Goal: Task Accomplishment & Management: Use online tool/utility

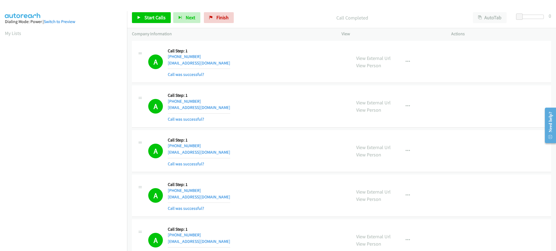
scroll to position [54, 0]
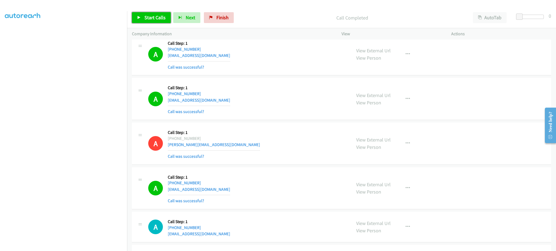
click at [157, 13] on link "Start Calls" at bounding box center [151, 17] width 39 height 11
click at [96, 245] on section at bounding box center [63, 123] width 117 height 260
click at [151, 18] on span "Pause" at bounding box center [150, 17] width 12 height 6
click at [151, 18] on span "Start Calls" at bounding box center [154, 17] width 21 height 6
click at [150, 15] on span "Pause" at bounding box center [150, 17] width 12 height 6
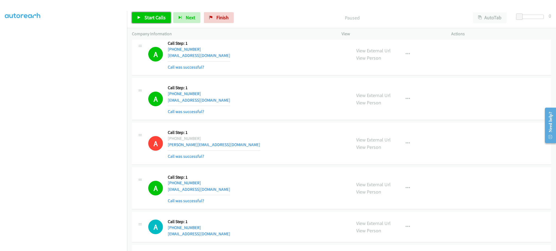
click at [154, 18] on span "Start Calls" at bounding box center [154, 17] width 21 height 6
drag, startPoint x: 151, startPoint y: 18, endPoint x: 155, endPoint y: 23, distance: 6.3
click at [150, 19] on span "Pause" at bounding box center [150, 17] width 12 height 6
click at [157, 20] on span "Start Calls" at bounding box center [154, 17] width 21 height 6
click at [158, 15] on link "Pause" at bounding box center [147, 17] width 30 height 11
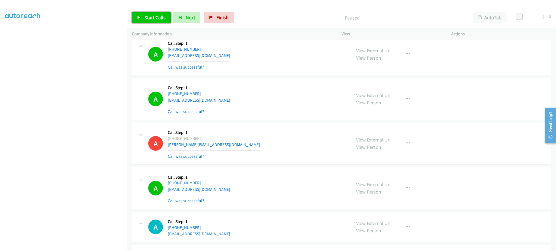
click at [163, 18] on span "Start Calls" at bounding box center [154, 17] width 21 height 6
click at [159, 19] on link "Pause" at bounding box center [147, 17] width 30 height 11
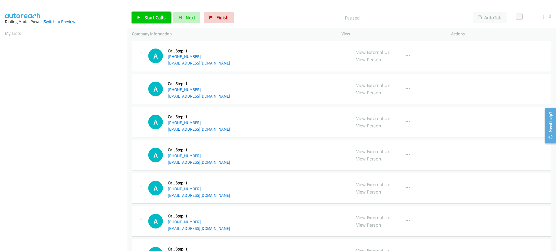
click at [151, 22] on link "Start Calls" at bounding box center [151, 17] width 39 height 11
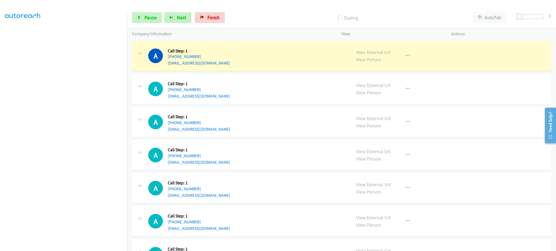
scroll to position [54, 0]
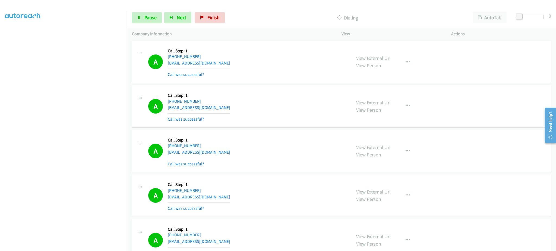
click at [338, 136] on div "A Callback Scheduled Call Step: 1 America/Chicago +1 850-384-9395 madkypris@gma…" at bounding box center [247, 151] width 198 height 32
click at [157, 20] on link "Pause" at bounding box center [147, 17] width 30 height 11
click at [159, 20] on span "Start Calls" at bounding box center [154, 17] width 21 height 6
click at [144, 21] on link "Pause" at bounding box center [147, 17] width 30 height 11
click at [144, 24] on div "Start Calls Pause Next Finish Paused AutoTab AutoTab 0" at bounding box center [341, 17] width 429 height 21
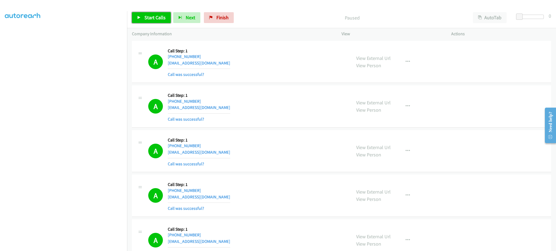
click at [144, 20] on link "Start Calls" at bounding box center [151, 17] width 39 height 11
click at [139, 20] on link "Pause" at bounding box center [147, 17] width 30 height 11
click at [152, 16] on span "Start Calls" at bounding box center [154, 17] width 21 height 6
click at [140, 13] on link "Pause" at bounding box center [147, 17] width 30 height 11
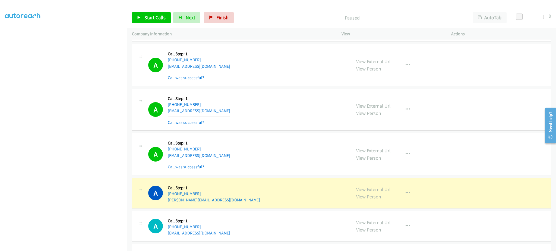
scroll to position [978, 0]
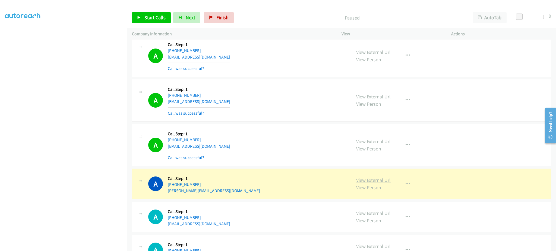
click at [368, 178] on link "View External Url" at bounding box center [373, 180] width 34 height 6
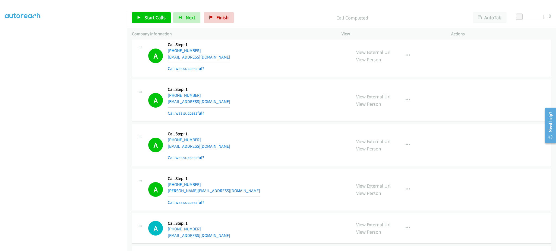
scroll to position [483, 0]
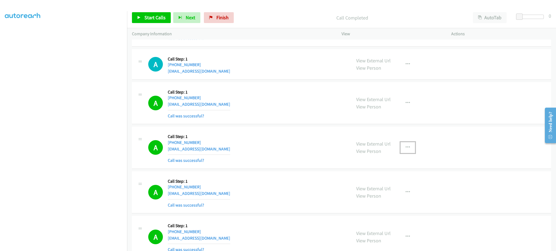
click at [406, 149] on icon "button" at bounding box center [408, 148] width 4 height 4
click at [392, 195] on link "Add to do not call list" at bounding box center [379, 194] width 72 height 11
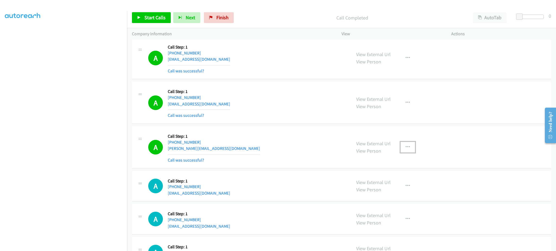
drag, startPoint x: 410, startPoint y: 150, endPoint x: 402, endPoint y: 160, distance: 12.2
click at [410, 150] on button "button" at bounding box center [408, 147] width 15 height 11
click at [390, 196] on link "Add to do not call list" at bounding box center [379, 193] width 72 height 11
click at [155, 15] on span "Start Calls" at bounding box center [154, 17] width 21 height 6
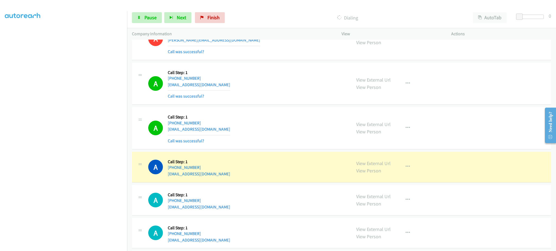
scroll to position [93, 0]
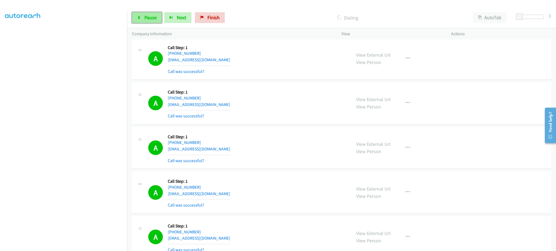
click at [146, 13] on link "Pause" at bounding box center [147, 17] width 30 height 11
click at [154, 20] on span "Start Calls" at bounding box center [154, 17] width 21 height 6
click at [153, 20] on span "Pause" at bounding box center [150, 17] width 12 height 6
click at [141, 13] on link "Start Calls" at bounding box center [151, 17] width 39 height 11
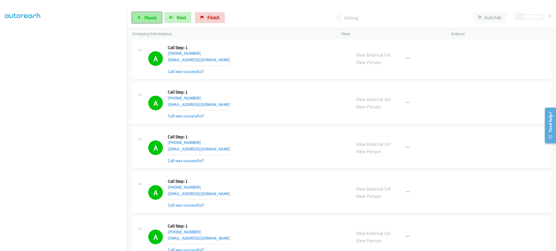
click at [145, 20] on span "Pause" at bounding box center [150, 17] width 12 height 6
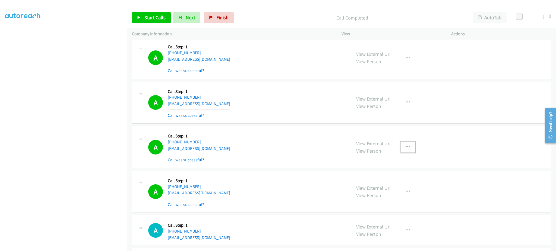
drag, startPoint x: 403, startPoint y: 144, endPoint x: 403, endPoint y: 151, distance: 7.4
click at [403, 144] on button "button" at bounding box center [408, 147] width 15 height 11
click at [394, 189] on link "Add to do not call list" at bounding box center [379, 193] width 72 height 11
click at [150, 12] on link "Start Calls" at bounding box center [151, 17] width 39 height 11
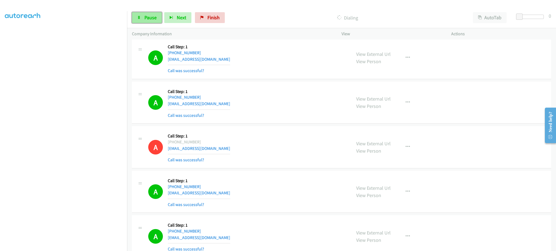
click at [144, 21] on link "Pause" at bounding box center [147, 17] width 30 height 11
click at [155, 19] on span "Start Calls" at bounding box center [154, 17] width 21 height 6
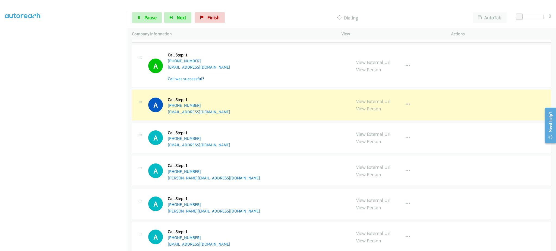
scroll to position [1505, 0]
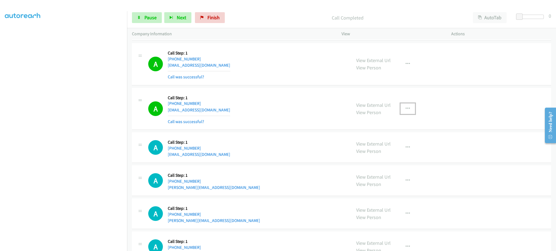
click at [405, 105] on button "button" at bounding box center [408, 108] width 15 height 11
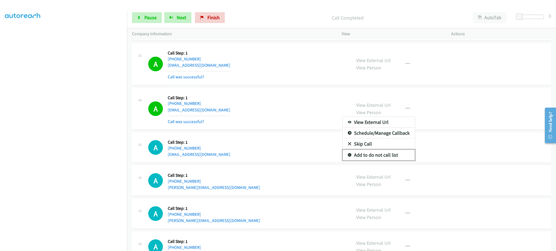
click at [398, 156] on link "Add to do not call list" at bounding box center [379, 155] width 72 height 11
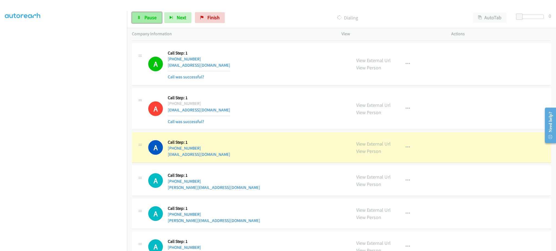
click at [148, 19] on span "Pause" at bounding box center [150, 17] width 12 height 6
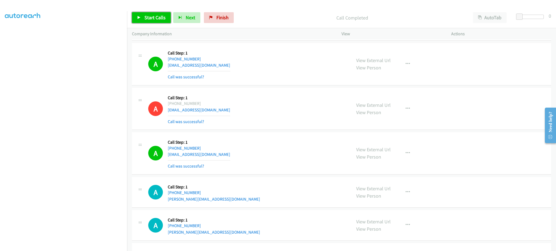
click at [149, 20] on span "Start Calls" at bounding box center [154, 17] width 21 height 6
drag, startPoint x: 141, startPoint y: 21, endPoint x: 145, endPoint y: 15, distance: 7.3
click at [141, 21] on link "Pause" at bounding box center [147, 17] width 30 height 11
click at [147, 16] on span "Start Calls" at bounding box center [154, 17] width 21 height 6
click at [147, 16] on span "Pause" at bounding box center [150, 17] width 12 height 6
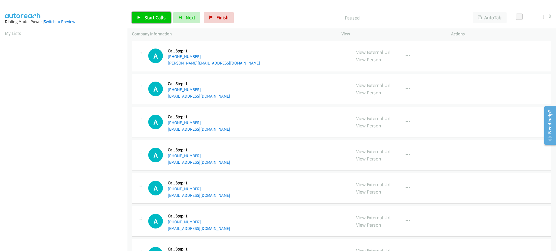
click at [153, 16] on span "Start Calls" at bounding box center [154, 17] width 21 height 6
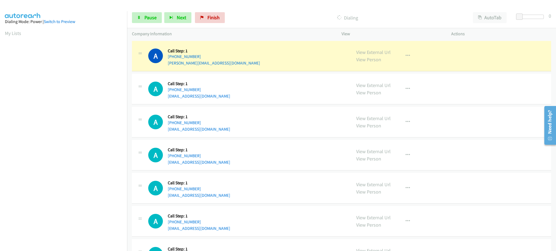
scroll to position [54, 0]
drag, startPoint x: 328, startPoint y: 226, endPoint x: 336, endPoint y: 228, distance: 8.1
click at [328, 226] on div "A Callback Scheduled Call Step: 1 America/New_York [PHONE_NUMBER] [EMAIL_ADDRES…" at bounding box center [247, 221] width 198 height 21
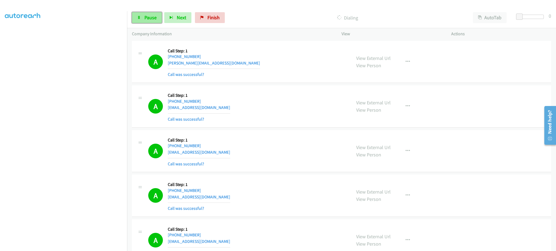
click at [142, 16] on link "Pause" at bounding box center [147, 17] width 30 height 11
click at [147, 22] on link "Start Calls" at bounding box center [151, 17] width 39 height 11
click at [149, 17] on span "Pause" at bounding box center [150, 17] width 12 height 6
click at [158, 24] on div "Start Calls Pause Next Finish Call Completed AutoTab AutoTab 0" at bounding box center [341, 17] width 429 height 21
click at [157, 20] on span "Start Calls" at bounding box center [154, 17] width 21 height 6
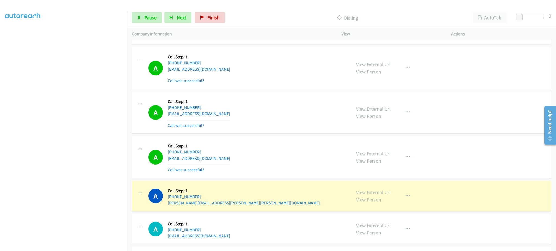
scroll to position [326, 0]
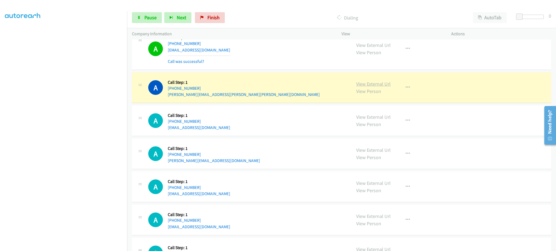
click at [373, 83] on link "View External Url" at bounding box center [373, 84] width 34 height 6
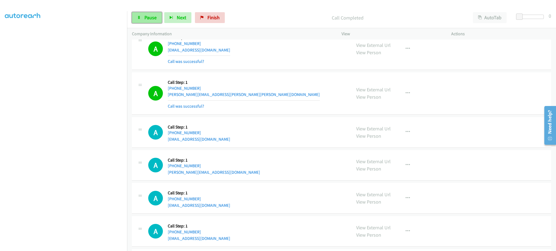
click at [143, 15] on link "Pause" at bounding box center [147, 17] width 30 height 11
click at [407, 93] on icon "button" at bounding box center [408, 93] width 4 height 4
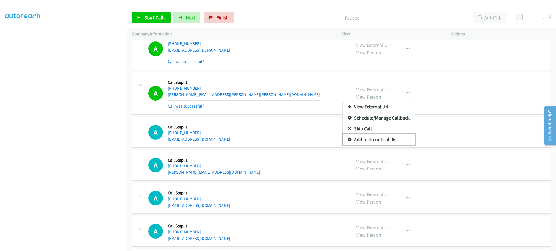
click at [393, 139] on link "Add to do not call list" at bounding box center [379, 139] width 72 height 11
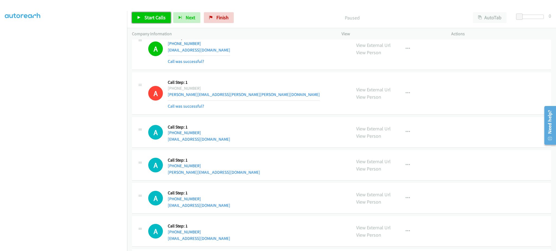
click at [142, 15] on link "Start Calls" at bounding box center [151, 17] width 39 height 11
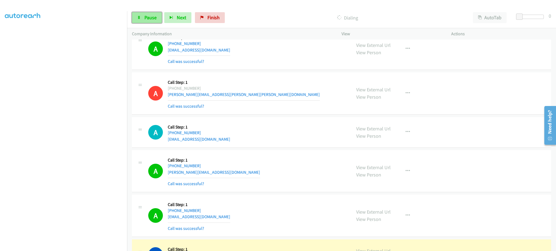
click at [141, 12] on link "Pause" at bounding box center [147, 17] width 30 height 11
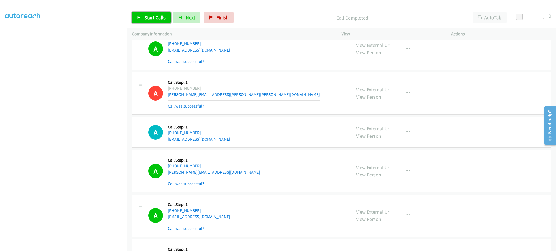
click at [142, 15] on link "Start Calls" at bounding box center [151, 17] width 39 height 11
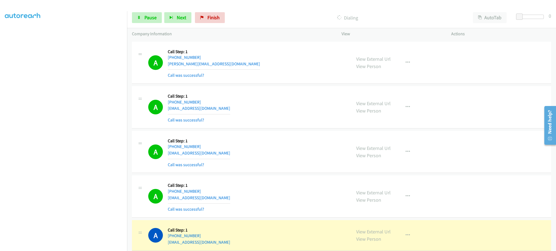
scroll to position [543, 0]
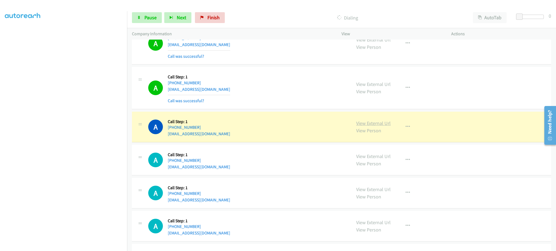
click at [367, 125] on link "View External Url" at bounding box center [373, 123] width 34 height 6
click at [135, 12] on link "Pause" at bounding box center [147, 17] width 30 height 11
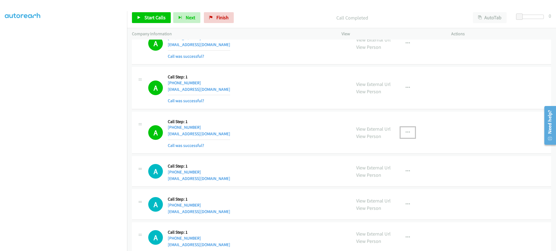
click at [406, 131] on icon "button" at bounding box center [408, 133] width 4 height 4
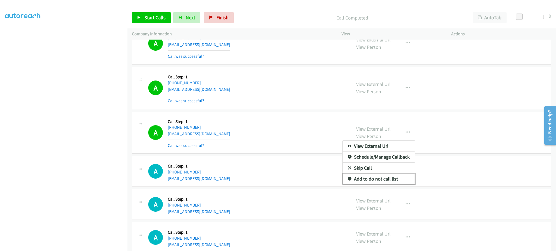
click at [394, 177] on link "Add to do not call list" at bounding box center [379, 179] width 72 height 11
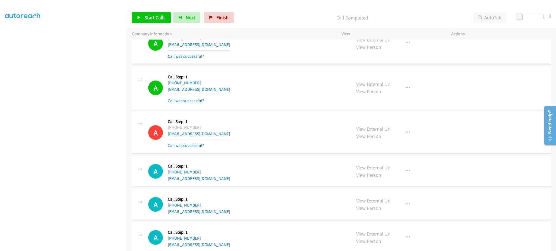
drag, startPoint x: 163, startPoint y: 24, endPoint x: 157, endPoint y: 20, distance: 6.6
click at [163, 24] on div "Start Calls Pause Next Finish Call Completed AutoTab AutoTab 0" at bounding box center [341, 17] width 429 height 21
click at [157, 20] on span "Start Calls" at bounding box center [154, 17] width 21 height 6
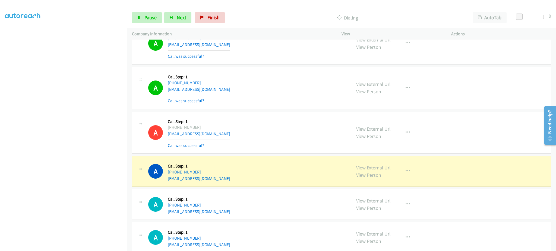
click at [147, 24] on div "Start Calls Pause Next Finish Dialing AutoTab AutoTab 0" at bounding box center [341, 17] width 429 height 21
click at [146, 20] on link "Pause" at bounding box center [147, 17] width 30 height 11
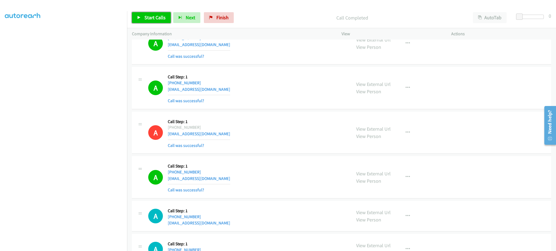
click at [147, 17] on span "Start Calls" at bounding box center [154, 17] width 21 height 6
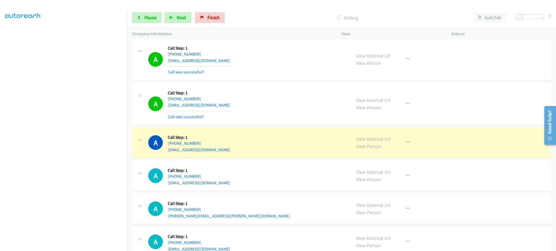
scroll to position [760, 0]
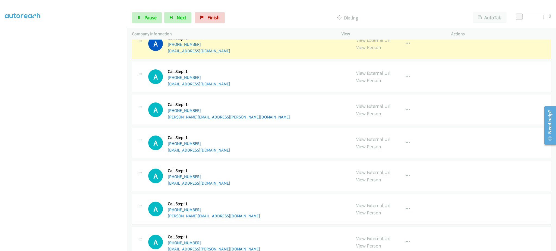
click at [360, 43] on link "View External Url" at bounding box center [373, 40] width 34 height 6
click at [153, 20] on span "Pause" at bounding box center [150, 17] width 12 height 6
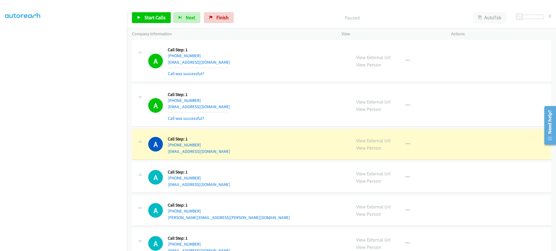
scroll to position [652, 0]
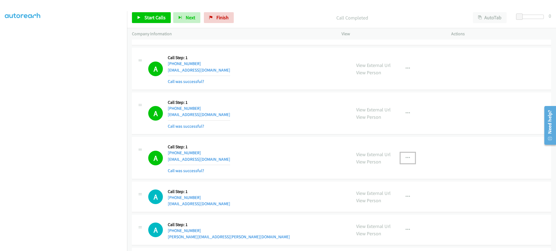
click at [406, 160] on icon "button" at bounding box center [408, 158] width 4 height 4
click at [378, 207] on link "Add to do not call list" at bounding box center [379, 204] width 72 height 11
click at [140, 17] on icon at bounding box center [139, 18] width 4 height 4
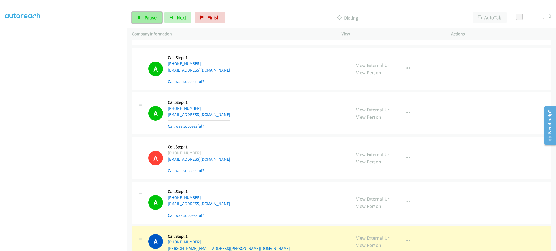
click at [144, 22] on link "Pause" at bounding box center [147, 17] width 30 height 11
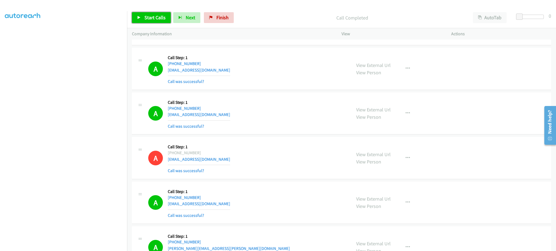
click at [147, 13] on link "Start Calls" at bounding box center [151, 17] width 39 height 11
click at [146, 18] on span "Pause" at bounding box center [150, 17] width 12 height 6
click at [138, 19] on icon at bounding box center [139, 18] width 4 height 4
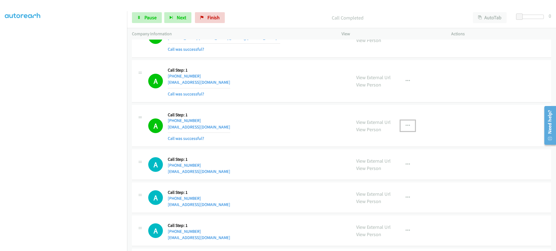
click at [402, 131] on button "button" at bounding box center [408, 126] width 15 height 11
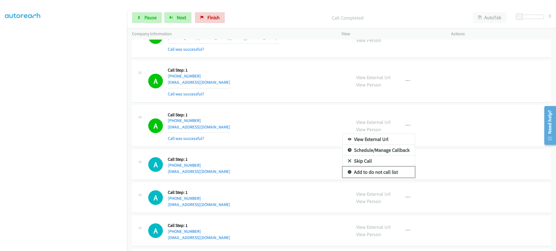
click at [392, 176] on link "Add to do not call list" at bounding box center [379, 172] width 72 height 11
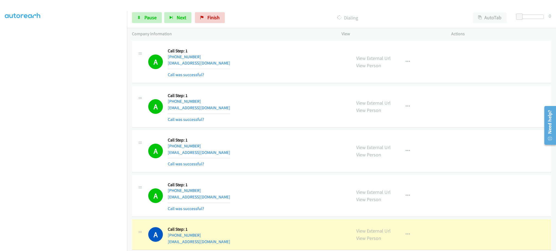
scroll to position [1303, 0]
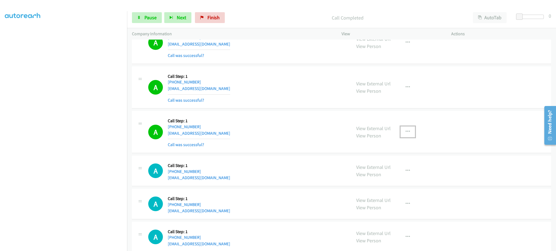
click at [406, 131] on icon "button" at bounding box center [408, 132] width 4 height 4
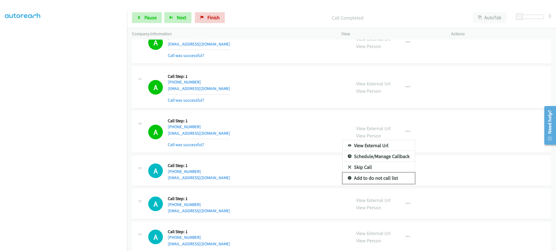
click at [390, 182] on link "Add to do not call list" at bounding box center [379, 178] width 72 height 11
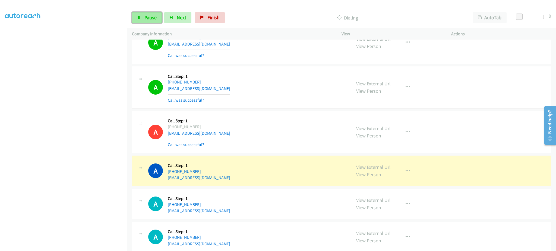
click at [144, 19] on span "Pause" at bounding box center [150, 17] width 12 height 6
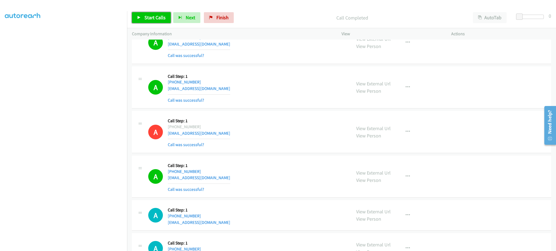
click at [158, 16] on span "Start Calls" at bounding box center [154, 17] width 21 height 6
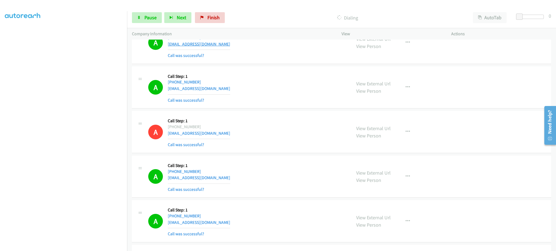
scroll to position [1512, 0]
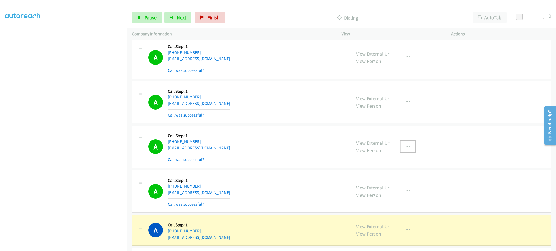
click at [406, 151] on button "button" at bounding box center [408, 146] width 15 height 11
click at [400, 193] on link "Add to do not call list" at bounding box center [379, 193] width 72 height 11
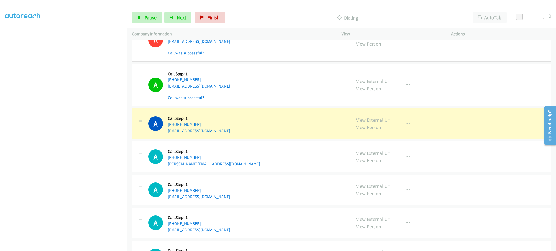
scroll to position [1621, 0]
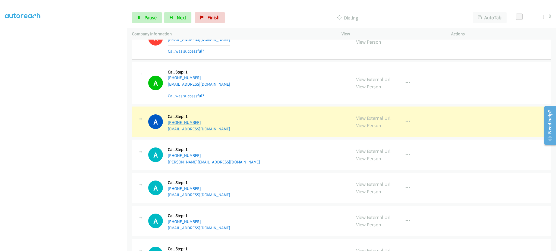
drag, startPoint x: 223, startPoint y: 123, endPoint x: 171, endPoint y: 123, distance: 53.0
click at [171, 123] on div "[PHONE_NUMBER]" at bounding box center [199, 122] width 62 height 7
copy link "[PHONE_NUMBER]"
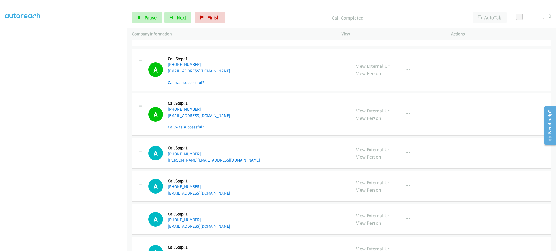
scroll to position [1632, 0]
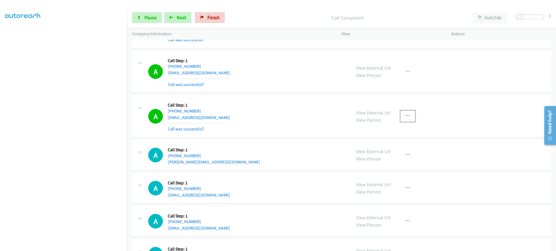
click at [412, 117] on button "button" at bounding box center [408, 116] width 15 height 11
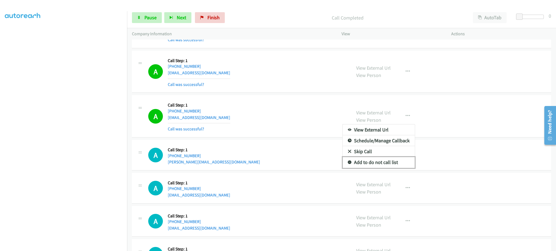
click at [387, 165] on link "Add to do not call list" at bounding box center [379, 162] width 72 height 11
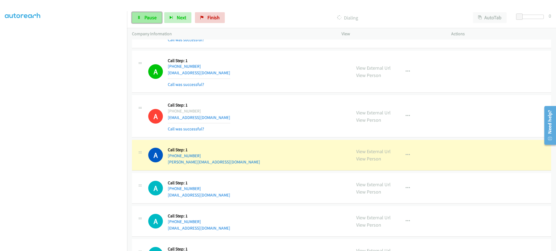
click at [148, 18] on span "Pause" at bounding box center [150, 17] width 12 height 6
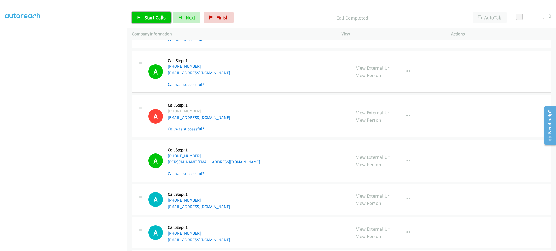
click at [166, 20] on link "Start Calls" at bounding box center [151, 17] width 39 height 11
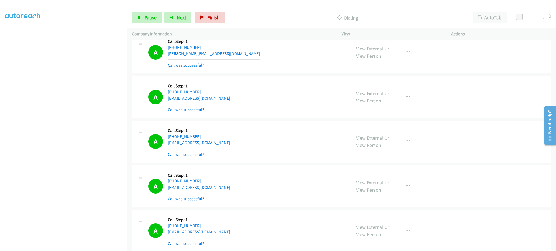
scroll to position [1958, 0]
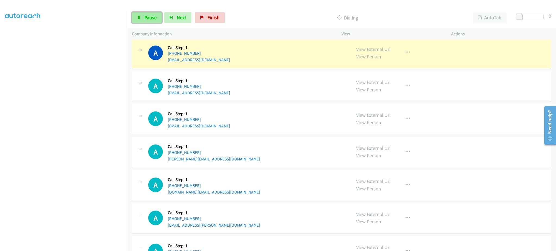
click at [141, 22] on link "Pause" at bounding box center [147, 17] width 30 height 11
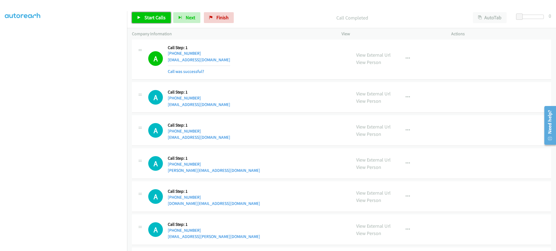
click at [156, 22] on link "Start Calls" at bounding box center [151, 17] width 39 height 11
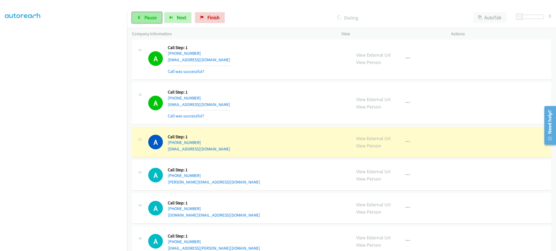
click at [143, 21] on link "Pause" at bounding box center [147, 17] width 30 height 11
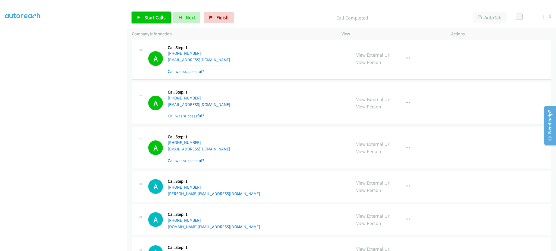
click at [154, 18] on span "Start Calls" at bounding box center [154, 17] width 21 height 6
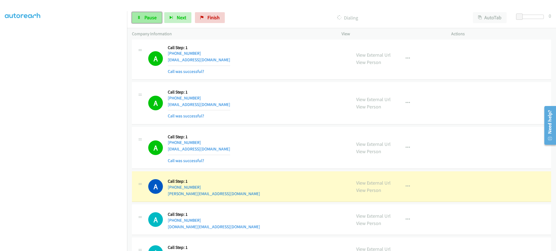
click at [153, 21] on link "Pause" at bounding box center [147, 17] width 30 height 11
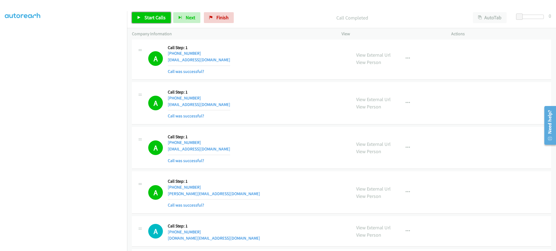
click at [161, 20] on span "Start Calls" at bounding box center [154, 17] width 21 height 6
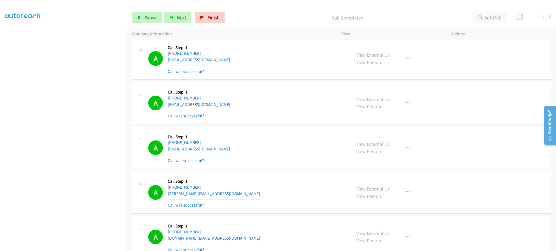
click at [152, 9] on div "Start Calls Pause Next Finish Call Completed AutoTab AutoTab 0" at bounding box center [341, 17] width 429 height 21
click at [152, 15] on span "Pause" at bounding box center [150, 17] width 12 height 6
click at [153, 18] on span "Start Calls" at bounding box center [154, 17] width 21 height 6
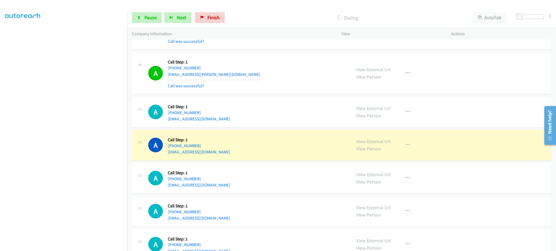
scroll to position [2175, 0]
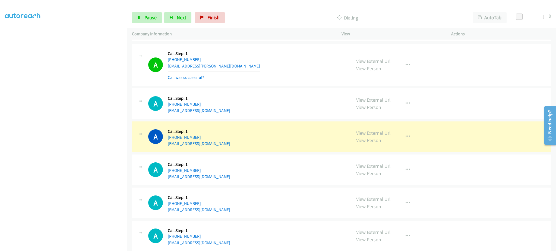
click at [361, 133] on link "View External Url" at bounding box center [373, 133] width 34 height 6
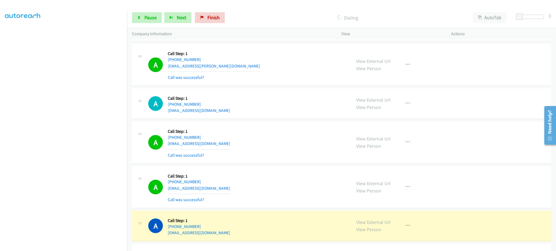
scroll to position [2284, 0]
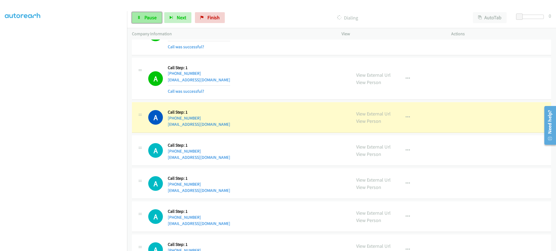
click at [150, 14] on span "Pause" at bounding box center [150, 17] width 12 height 6
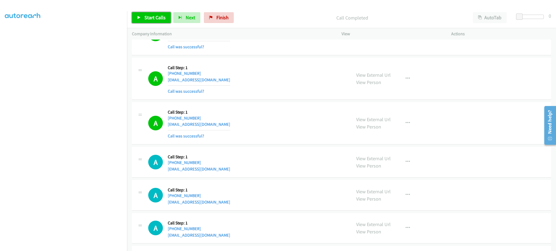
click at [148, 19] on span "Start Calls" at bounding box center [154, 17] width 21 height 6
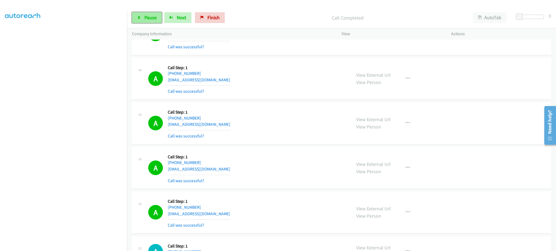
click at [149, 20] on span "Pause" at bounding box center [150, 17] width 12 height 6
